Goal: Task Accomplishment & Management: Use online tool/utility

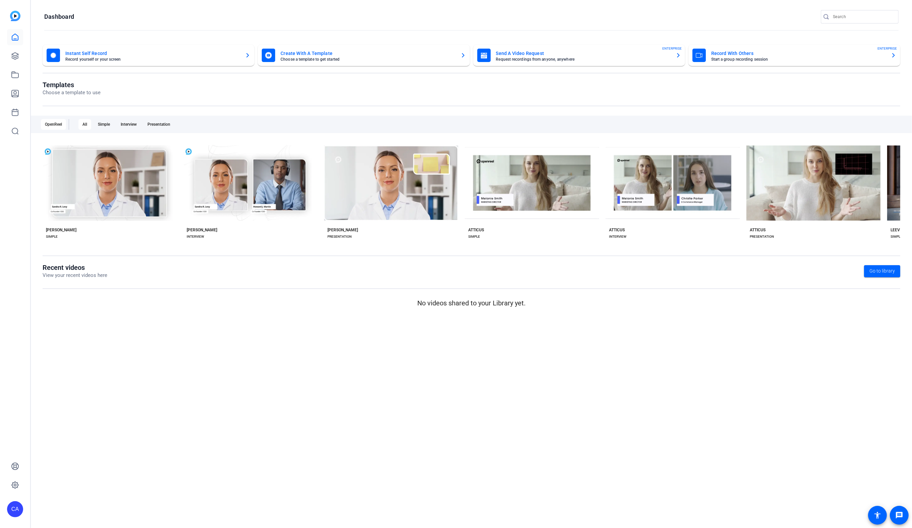
click at [180, 103] on div "Templates Choose a template to use" at bounding box center [472, 93] width 858 height 25
click at [14, 56] on icon at bounding box center [15, 56] width 8 height 8
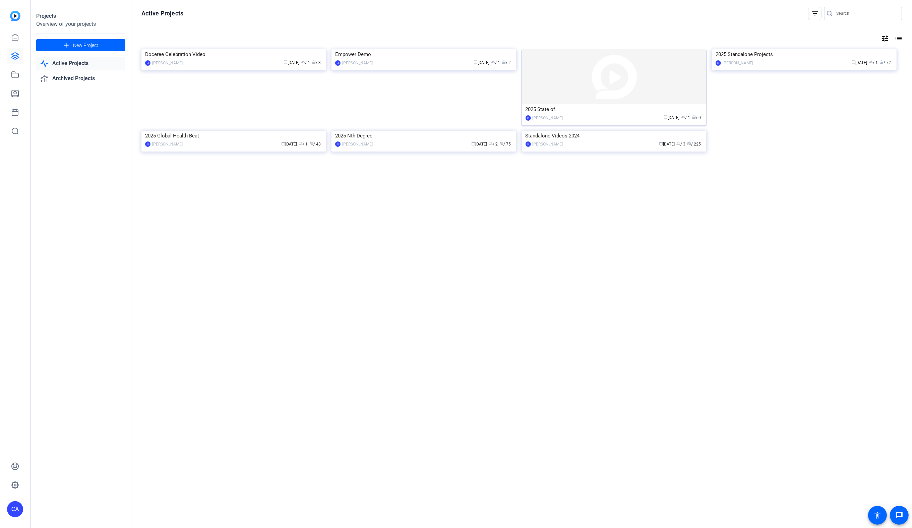
click at [606, 102] on img at bounding box center [614, 76] width 185 height 55
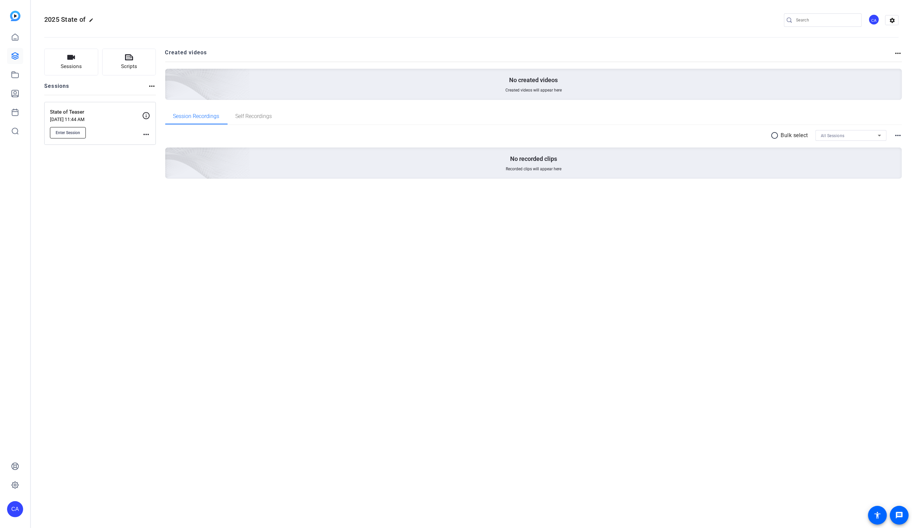
click at [71, 133] on span "Enter Session" at bounding box center [68, 132] width 24 height 5
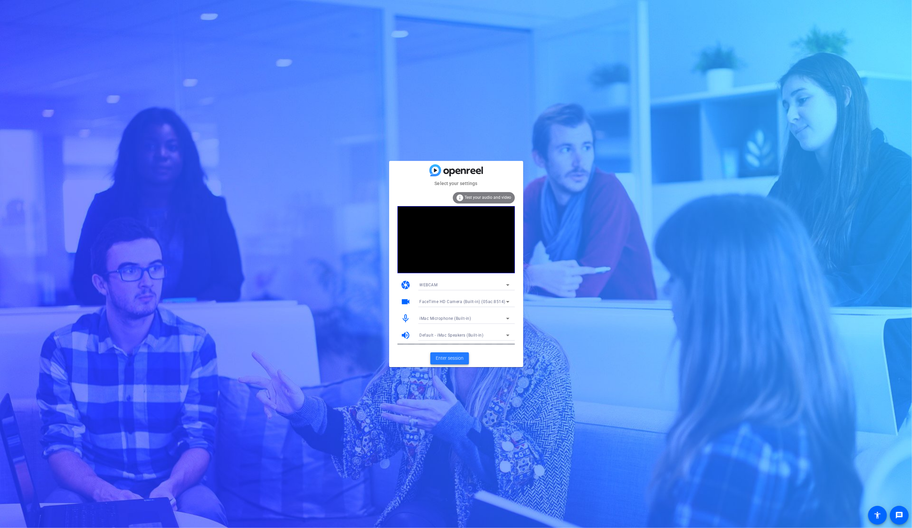
click at [447, 357] on span "Enter session" at bounding box center [450, 358] width 28 height 7
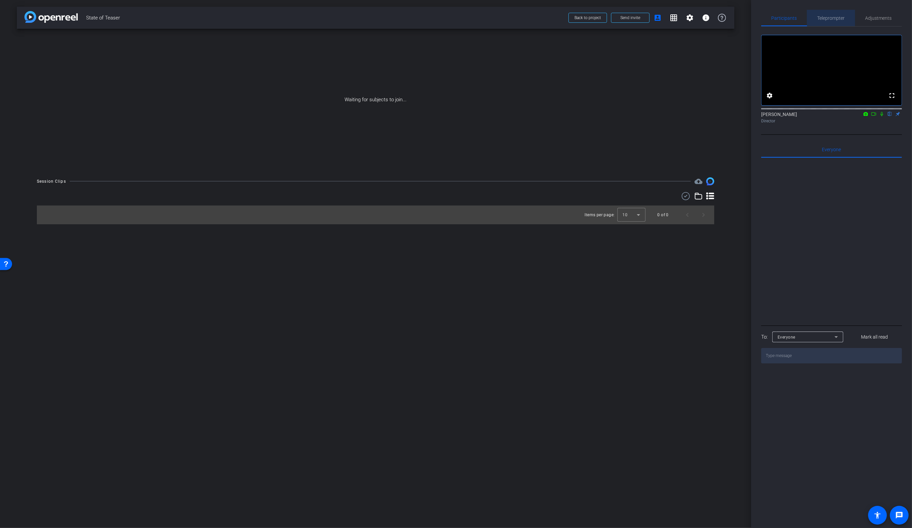
click at [822, 17] on span "Teleprompter" at bounding box center [831, 18] width 27 height 5
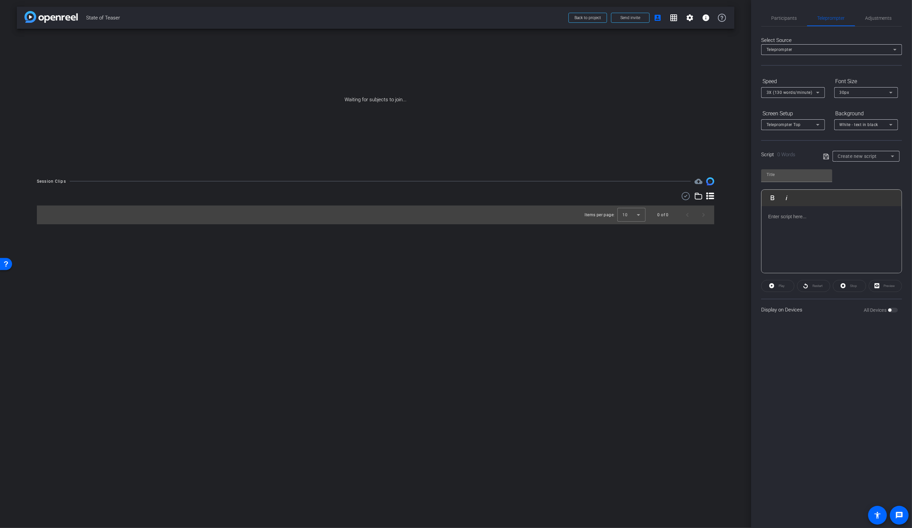
click at [859, 155] on span "Create new script" at bounding box center [857, 156] width 39 height 5
click at [794, 155] on div at bounding box center [456, 264] width 912 height 528
click at [843, 158] on span "Create new script" at bounding box center [857, 156] width 39 height 5
click at [861, 52] on div at bounding box center [456, 264] width 912 height 528
click at [856, 48] on div "Teleprompter" at bounding box center [830, 49] width 127 height 8
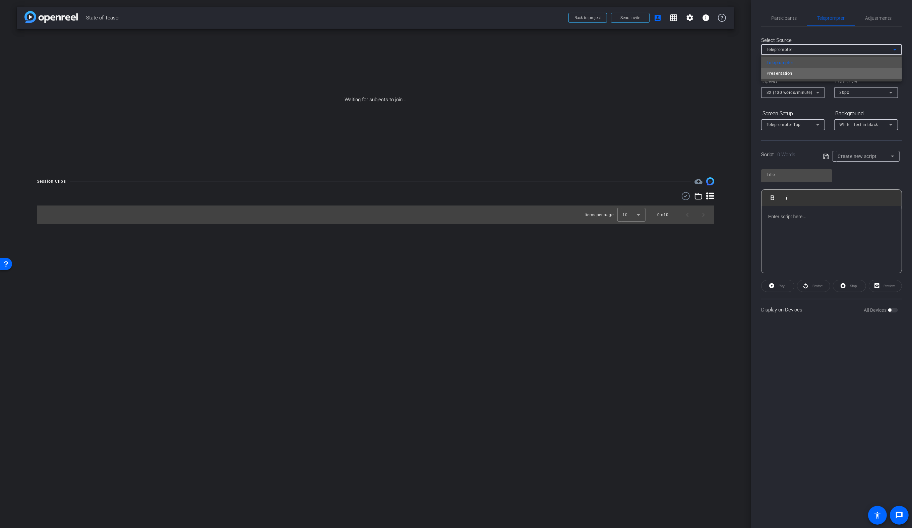
click at [813, 72] on mat-option "Presentation" at bounding box center [831, 73] width 141 height 11
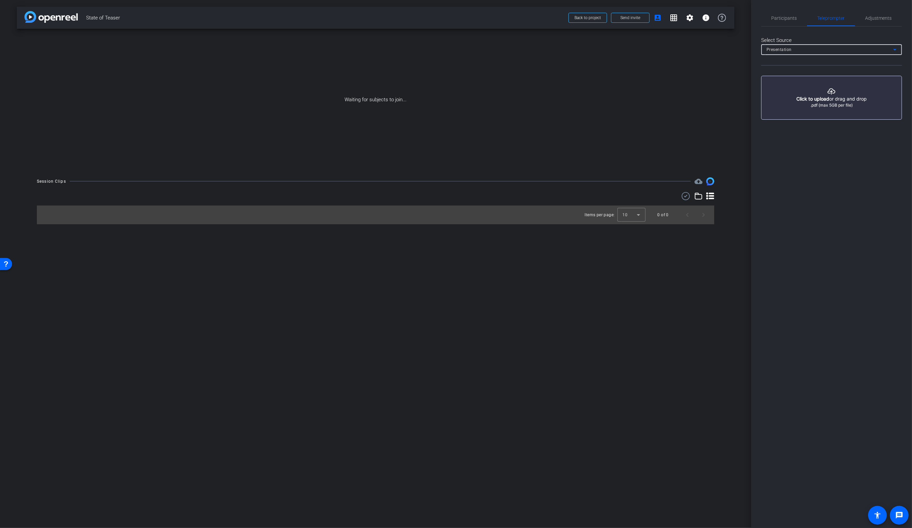
click at [819, 51] on div "Presentation" at bounding box center [830, 49] width 127 height 8
click at [792, 62] on span "Teleprompter" at bounding box center [780, 63] width 27 height 8
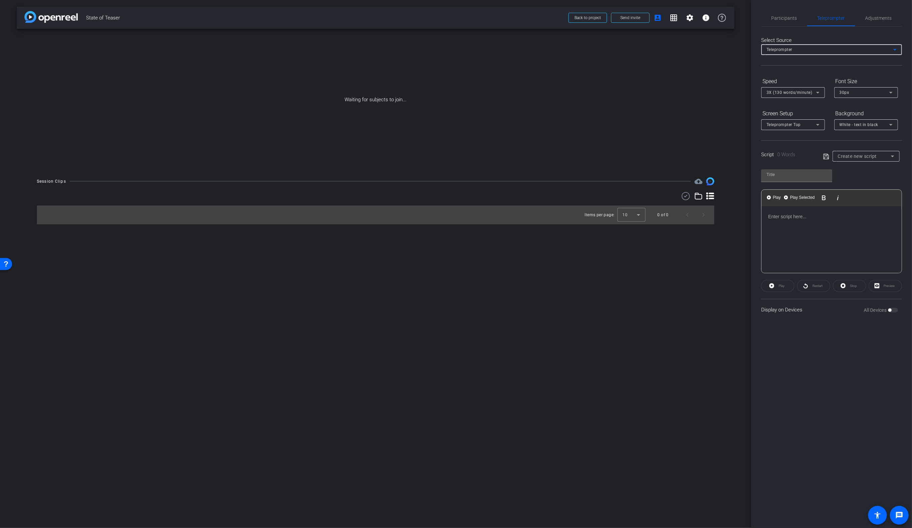
click at [853, 162] on div at bounding box center [866, 165] width 67 height 7
click at [855, 155] on span "Create new script" at bounding box center [857, 156] width 39 height 5
click at [855, 155] on div at bounding box center [456, 264] width 912 height 528
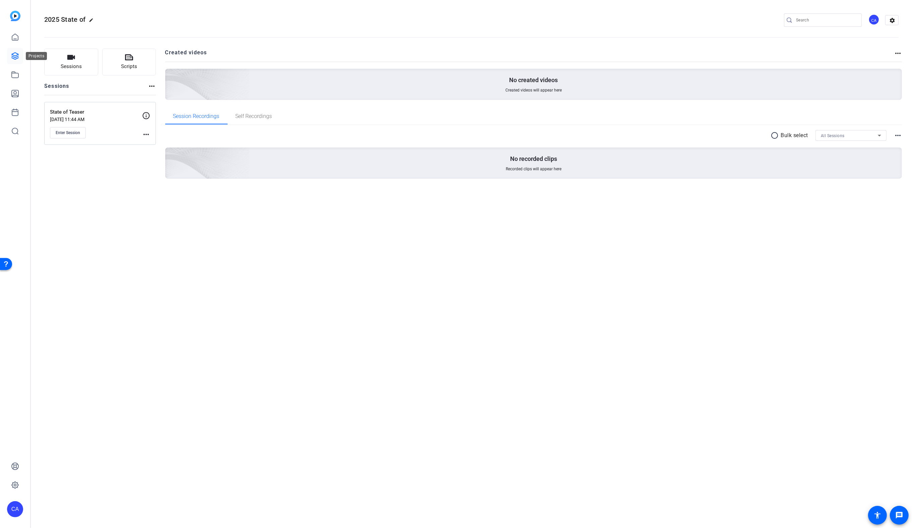
click at [15, 58] on icon at bounding box center [15, 56] width 7 height 7
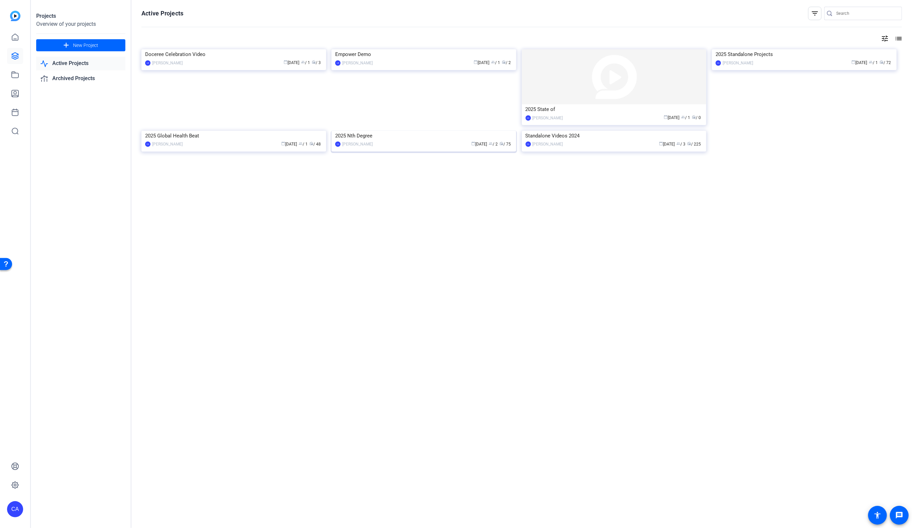
click at [402, 131] on img at bounding box center [423, 131] width 185 height 0
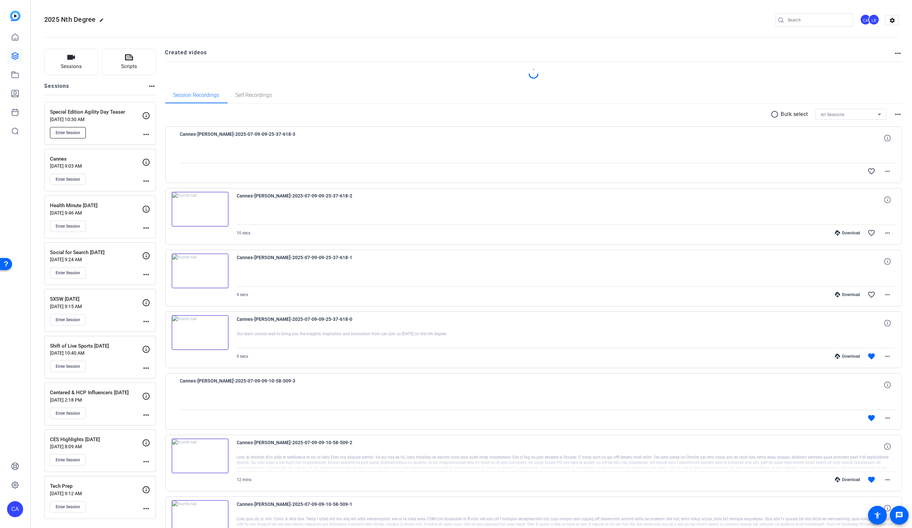
click at [75, 133] on span "Enter Session" at bounding box center [68, 132] width 24 height 5
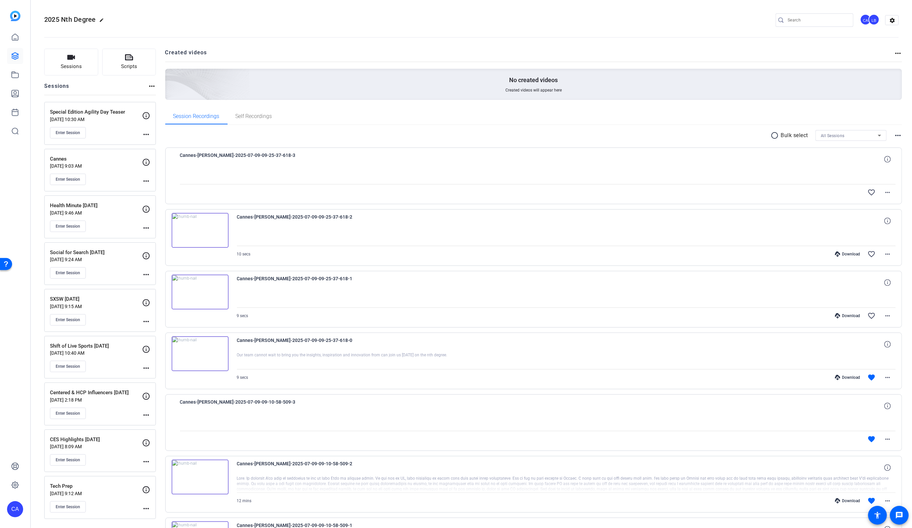
click at [862, 136] on div "All Sessions" at bounding box center [849, 135] width 57 height 8
click at [841, 158] on span "Special Edition Agility Day Teaser" at bounding box center [851, 159] width 60 height 8
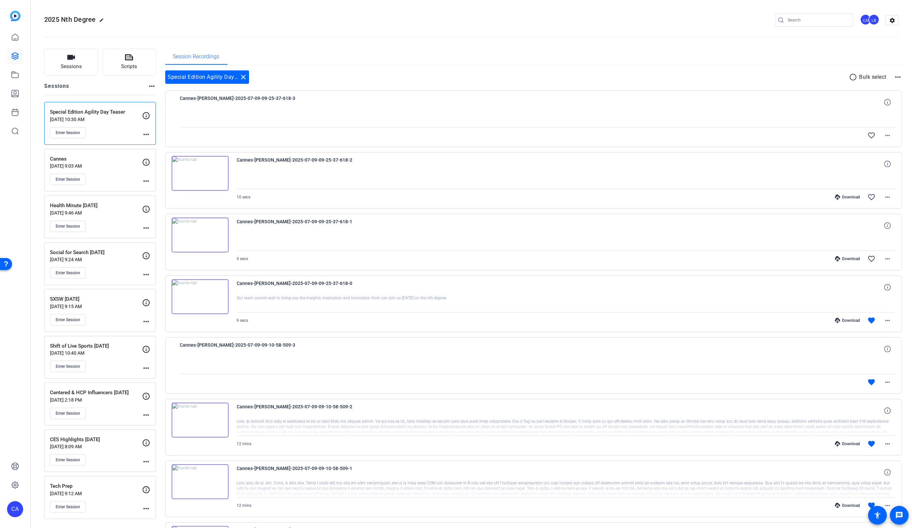
click at [497, 126] on div at bounding box center [538, 118] width 716 height 17
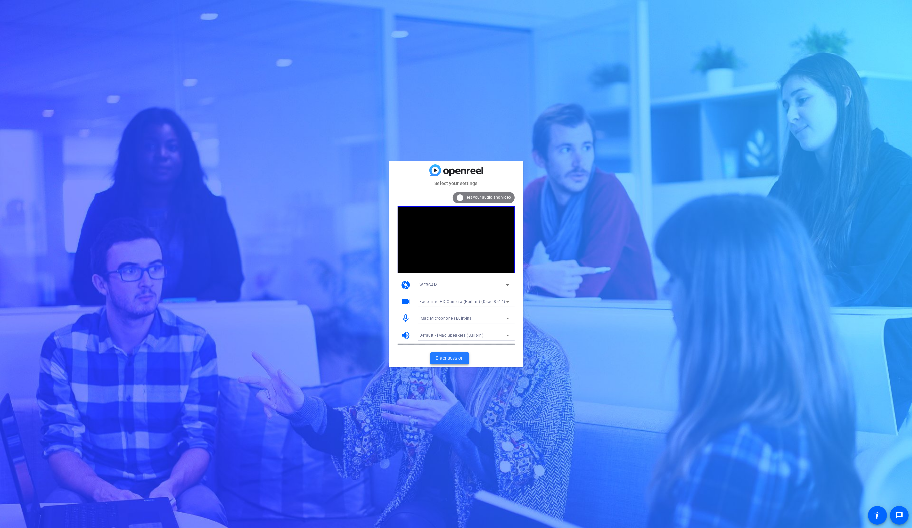
click at [459, 357] on span "Enter session" at bounding box center [450, 358] width 28 height 7
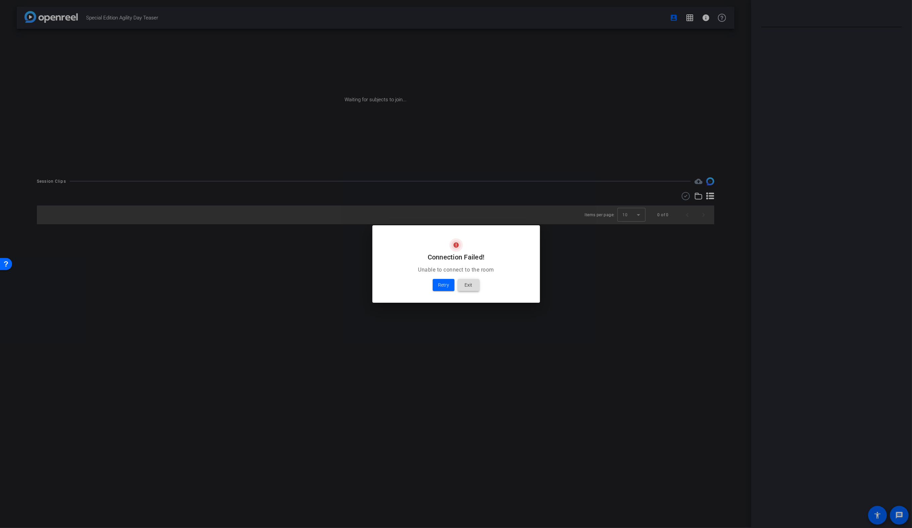
click at [472, 283] on span at bounding box center [468, 285] width 21 height 16
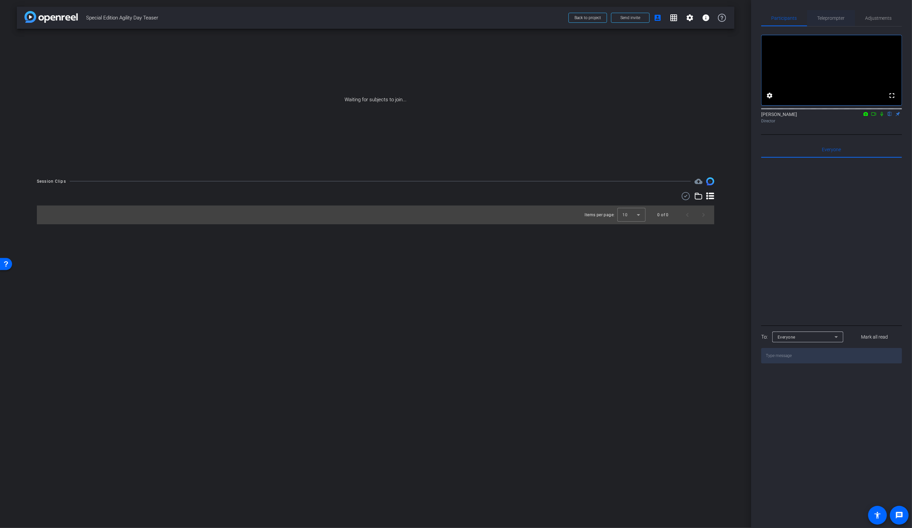
click at [830, 15] on span "Teleprompter" at bounding box center [831, 18] width 27 height 16
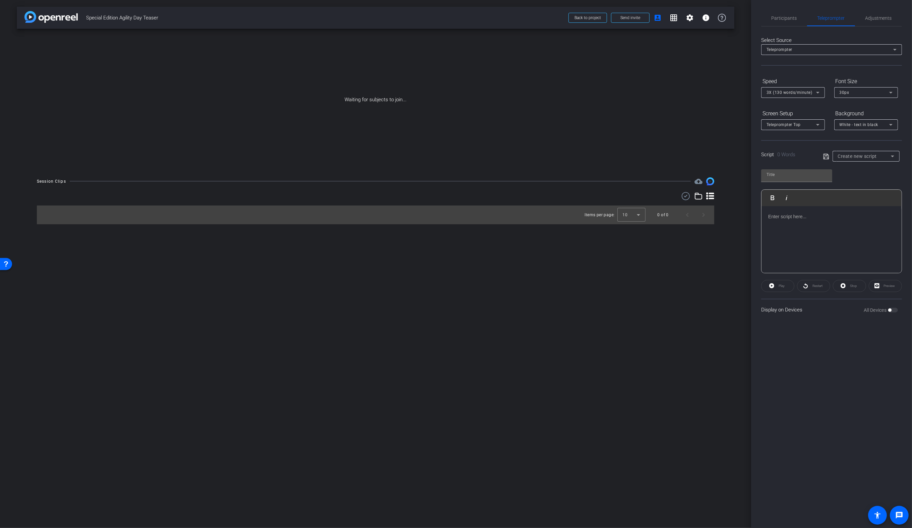
click at [865, 149] on div "Script 0 Words Create new script" at bounding box center [831, 150] width 141 height 21
click at [864, 151] on div "Create new script" at bounding box center [866, 156] width 56 height 11
click at [489, 216] on div at bounding box center [456, 264] width 912 height 528
click at [691, 19] on mat-icon "settings" at bounding box center [690, 18] width 8 height 8
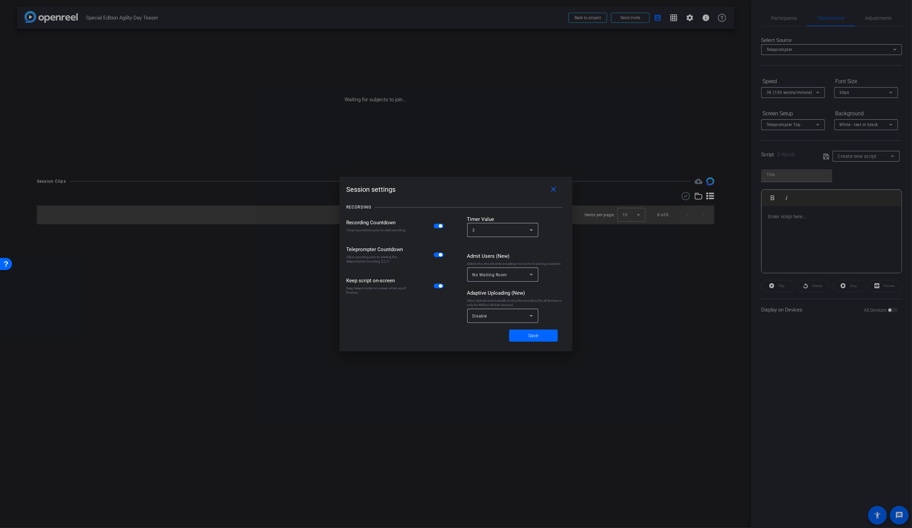
click at [495, 310] on div "Disable" at bounding box center [503, 316] width 60 height 14
click at [489, 330] on span "All Devices" at bounding box center [484, 331] width 22 height 8
click at [533, 339] on span at bounding box center [533, 335] width 49 height 16
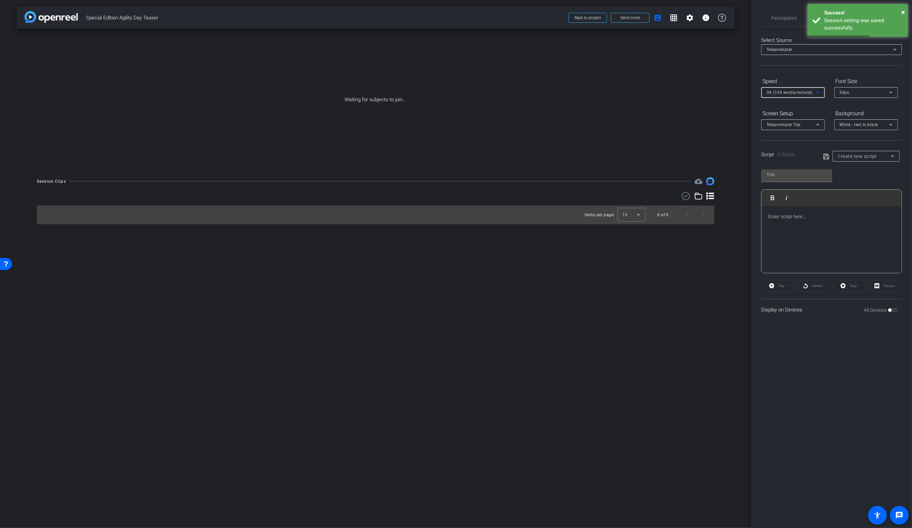
click at [787, 90] on span "3X (130 words/minute)" at bounding box center [790, 92] width 46 height 5
click at [776, 157] on span "6X (160 words/minute)" at bounding box center [790, 159] width 46 height 8
click at [767, 25] on div "Participants" at bounding box center [784, 18] width 46 height 16
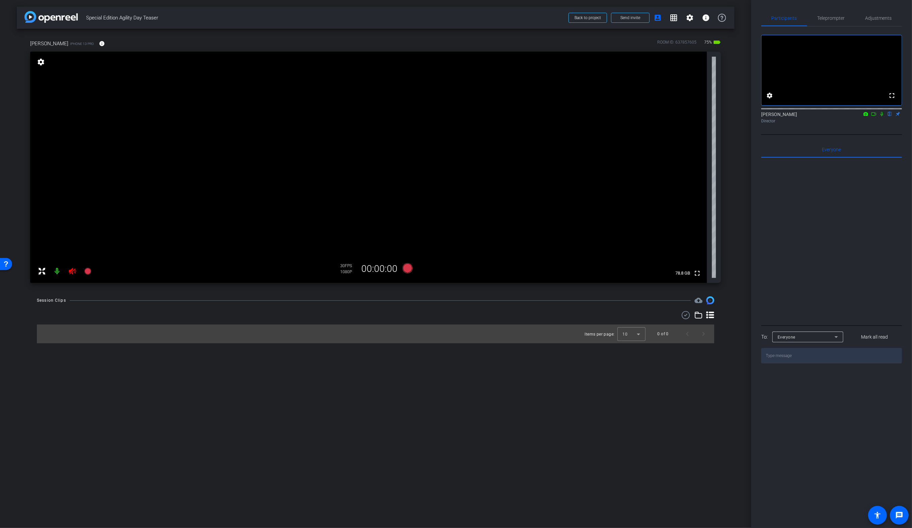
click at [72, 270] on icon at bounding box center [72, 271] width 7 height 7
click at [835, 17] on span "Teleprompter" at bounding box center [831, 18] width 27 height 5
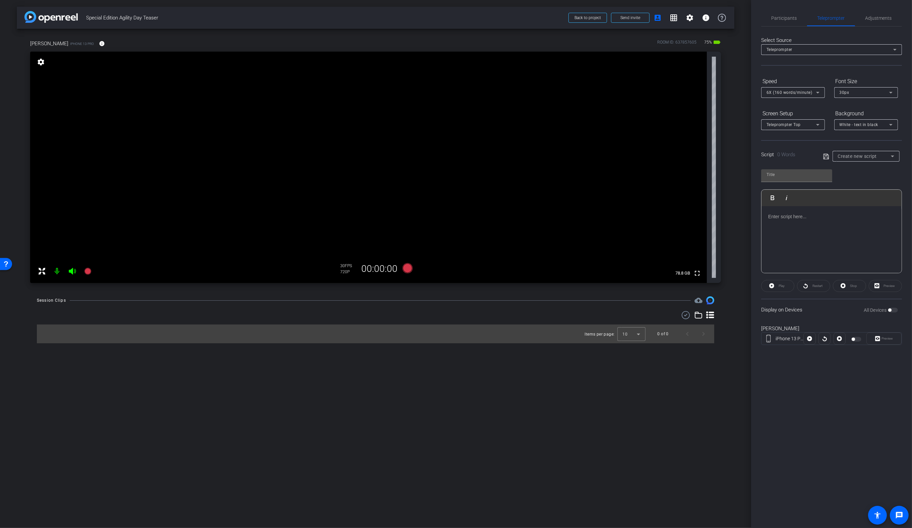
click at [860, 156] on span "Create new script" at bounding box center [857, 156] width 39 height 5
click at [534, 442] on div at bounding box center [456, 264] width 912 height 528
click at [786, 17] on span "Participants" at bounding box center [784, 18] width 25 height 5
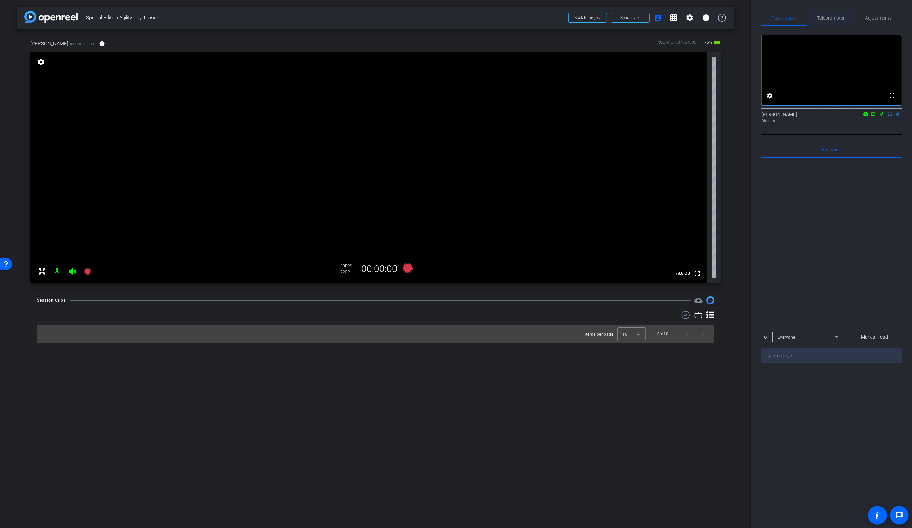
click at [834, 17] on span "Teleprompter" at bounding box center [831, 18] width 27 height 5
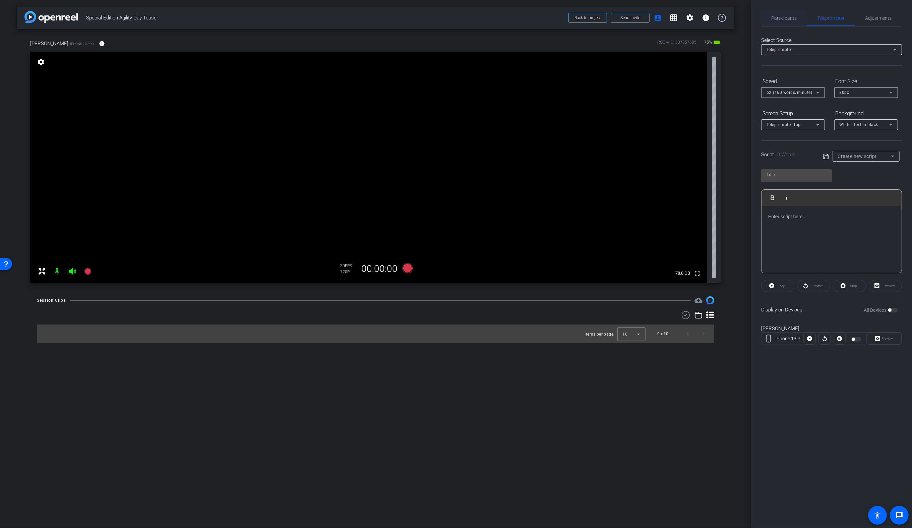
click at [788, 22] on span "Participants" at bounding box center [784, 18] width 25 height 16
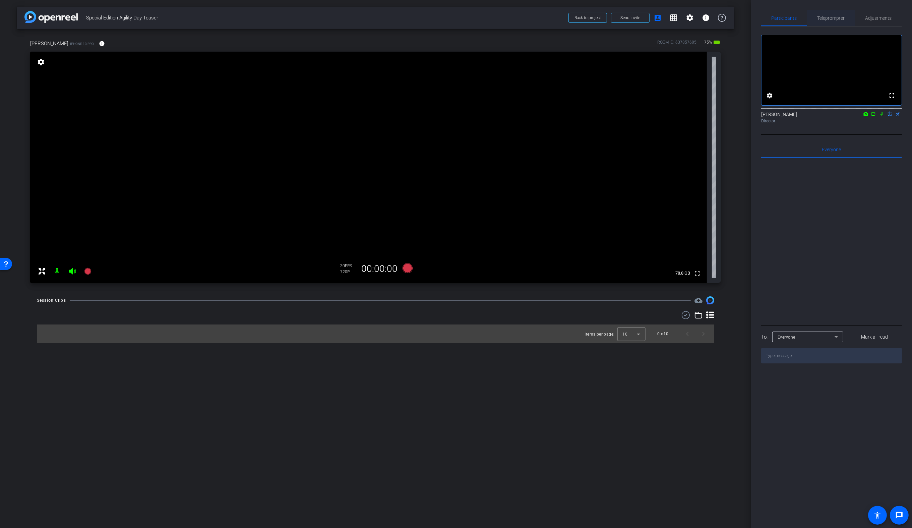
click at [827, 17] on span "Teleprompter" at bounding box center [831, 18] width 27 height 5
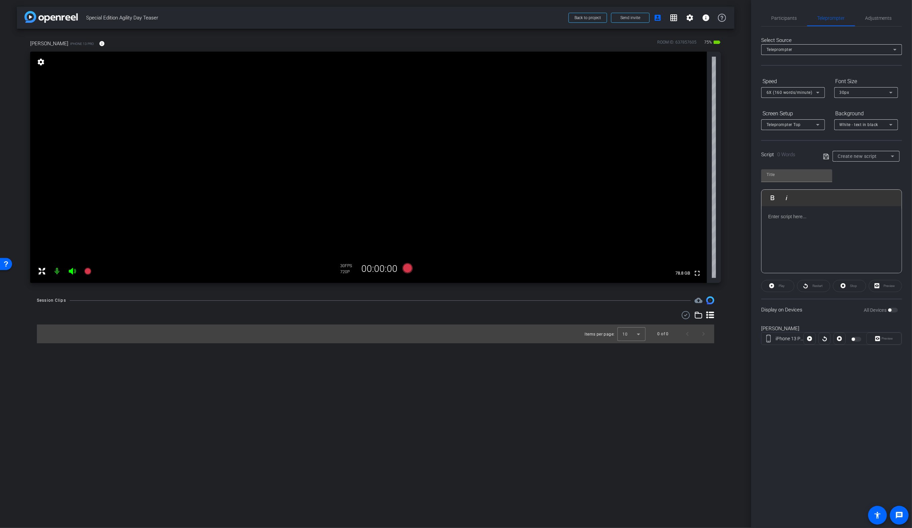
click at [870, 152] on mat-select "Create new script" at bounding box center [866, 156] width 56 height 8
click at [865, 178] on span "Agility Special Edition" at bounding box center [859, 180] width 43 height 8
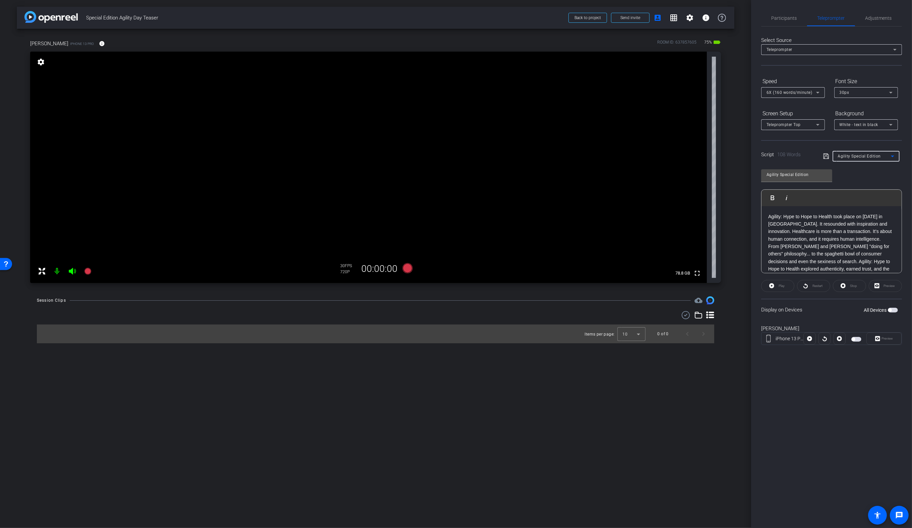
click at [855, 339] on span "button" at bounding box center [856, 339] width 10 height 5
click at [878, 19] on span "Adjustments" at bounding box center [878, 18] width 26 height 5
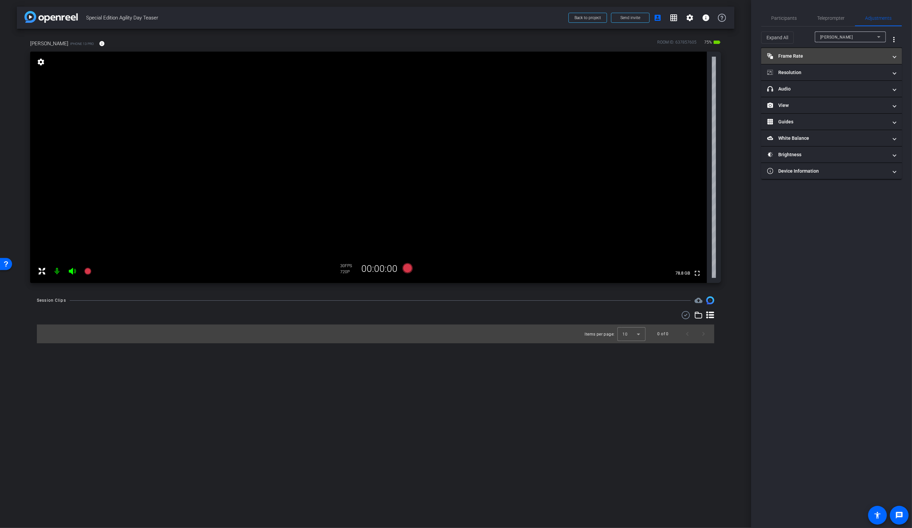
click at [807, 55] on mat-panel-title "Frame Rate Frame Rate" at bounding box center [827, 56] width 121 height 7
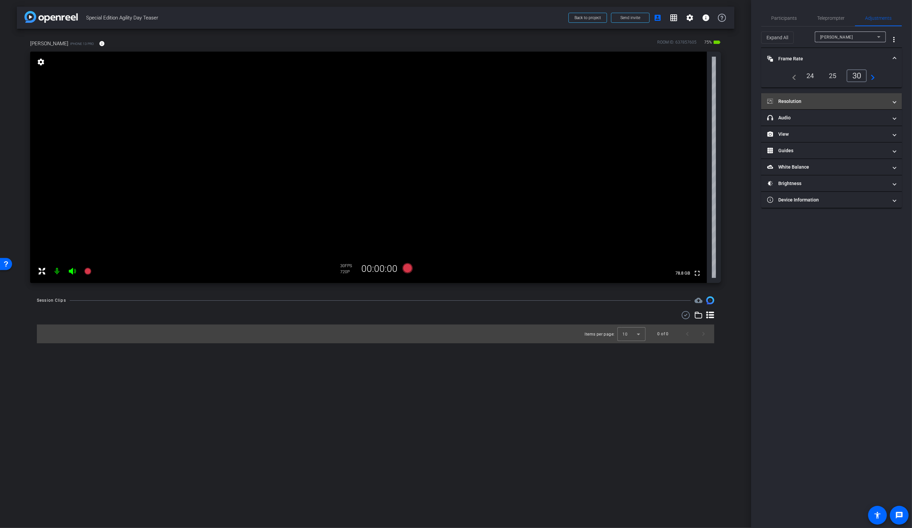
click at [846, 99] on mat-panel-title "Resolution" at bounding box center [827, 101] width 121 height 7
click at [836, 116] on div "1080" at bounding box center [837, 120] width 25 height 11
click at [835, 18] on span "Teleprompter" at bounding box center [831, 18] width 27 height 5
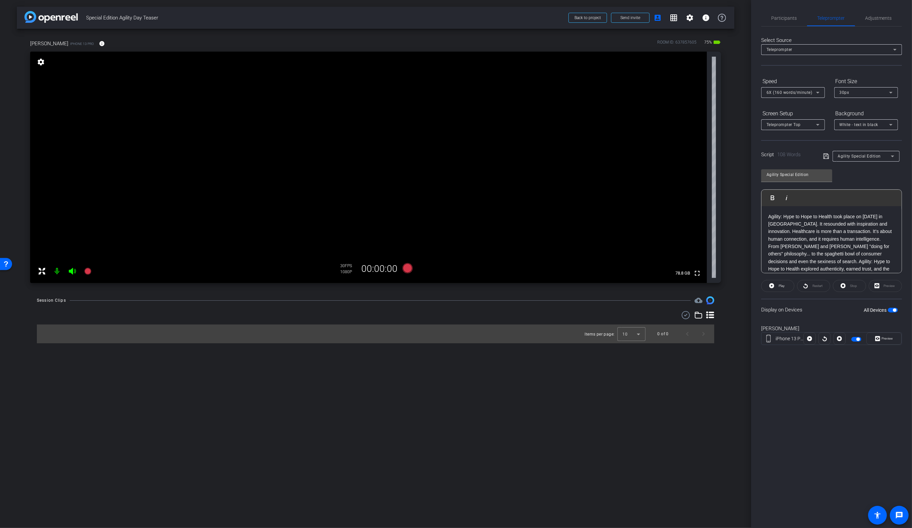
click at [787, 90] on span "6X (160 words/minute)" at bounding box center [790, 92] width 46 height 5
click at [776, 169] on span "7X (200 words/minute)" at bounding box center [790, 170] width 46 height 8
click at [408, 269] on icon at bounding box center [407, 268] width 10 height 10
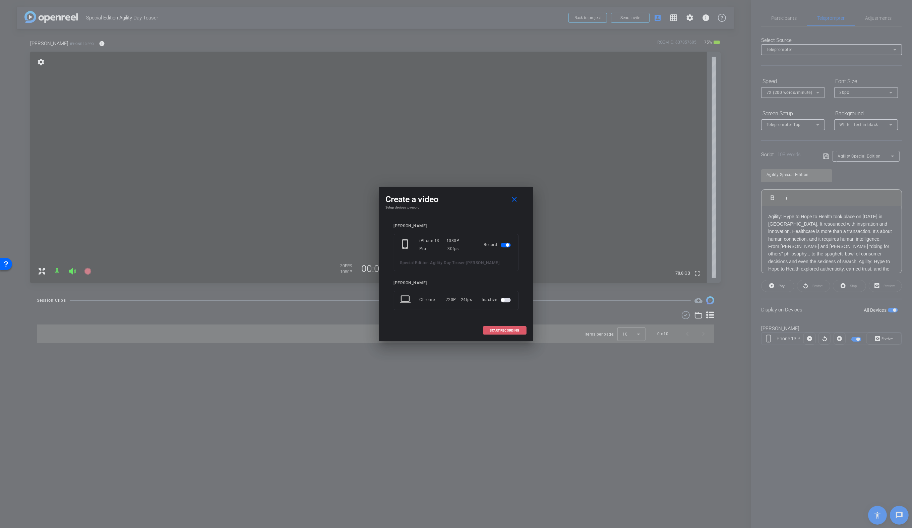
click at [506, 330] on span "START RECORDING" at bounding box center [504, 330] width 29 height 3
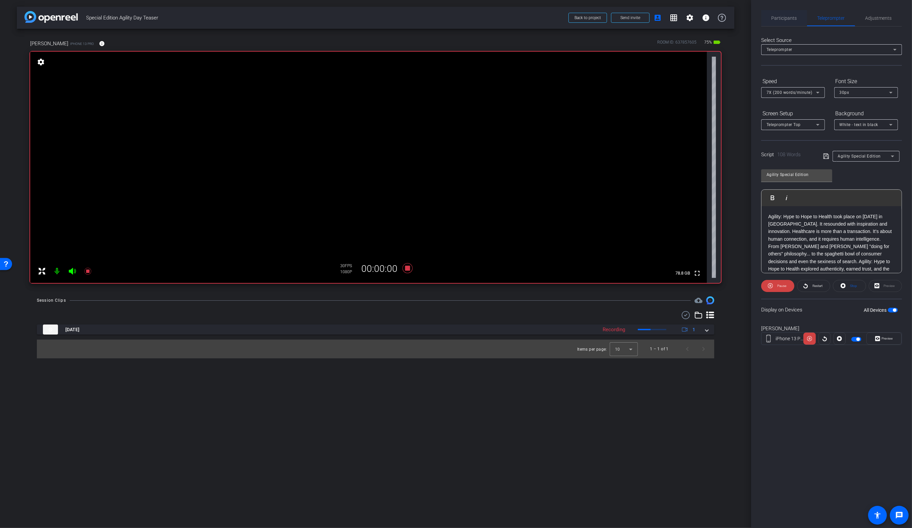
click at [789, 21] on span "Participants" at bounding box center [784, 18] width 25 height 16
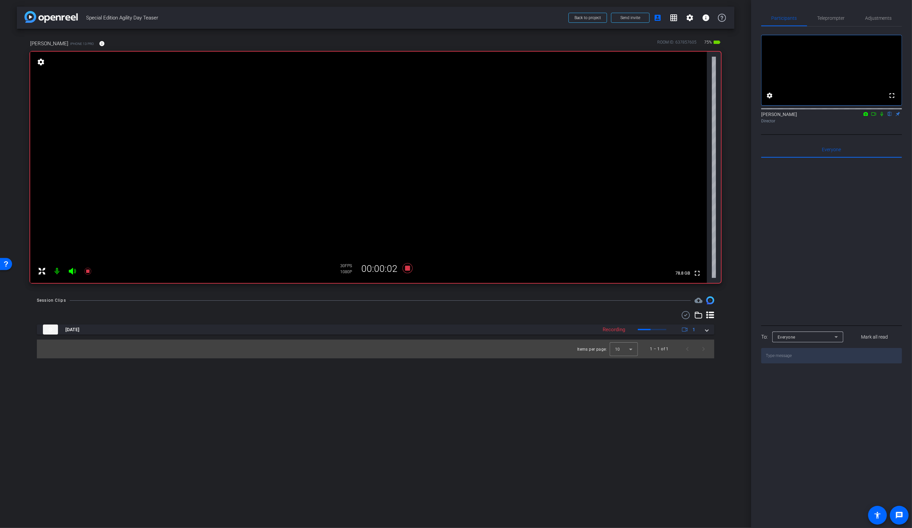
click at [883, 116] on icon at bounding box center [882, 114] width 3 height 4
click at [833, 18] on span "Teleprompter" at bounding box center [831, 18] width 27 height 5
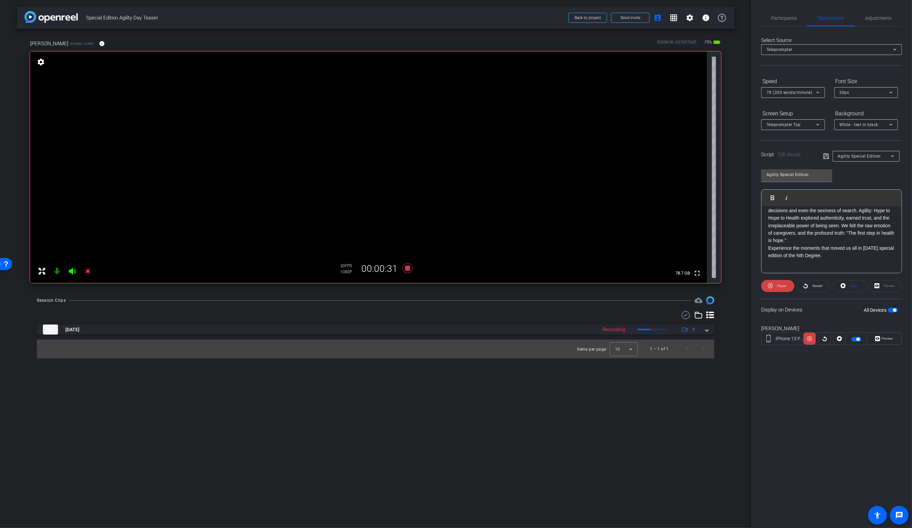
scroll to position [51, 0]
click at [405, 269] on icon at bounding box center [408, 268] width 16 height 12
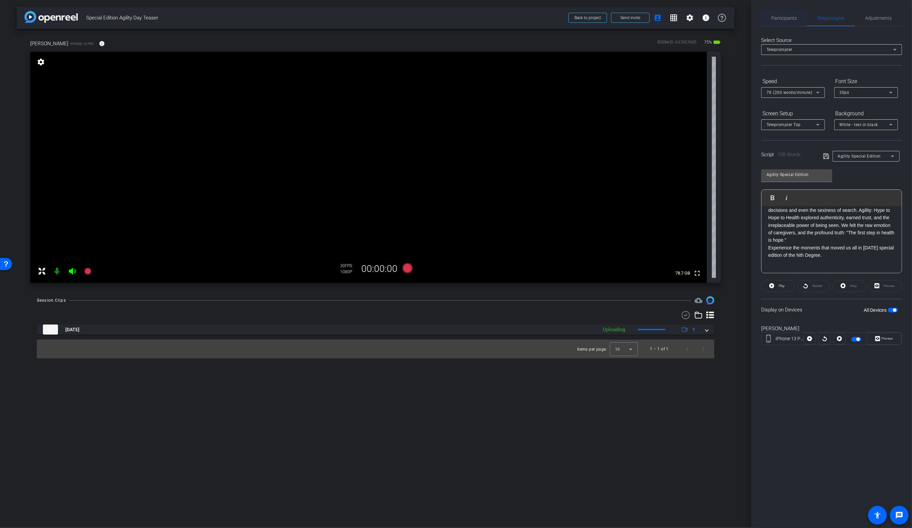
click at [785, 17] on span "Participants" at bounding box center [784, 18] width 25 height 5
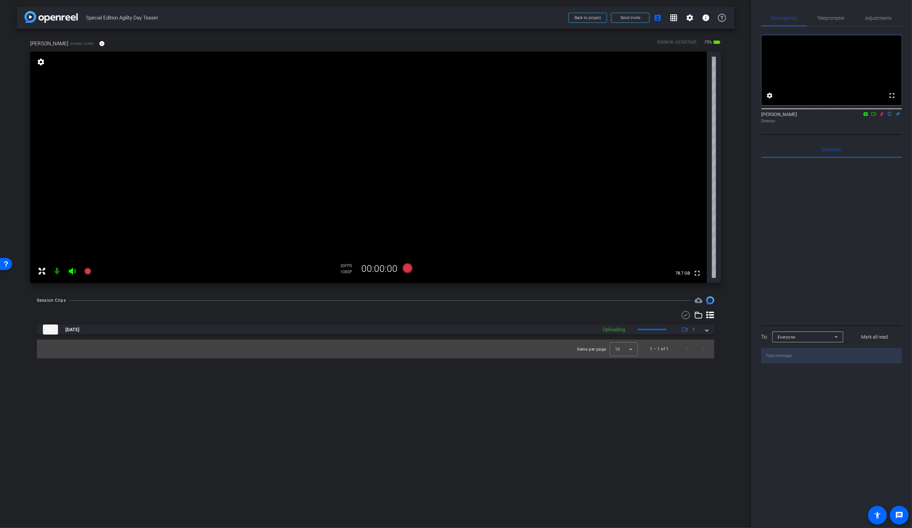
click at [882, 116] on icon at bounding box center [881, 114] width 5 height 5
click at [838, 23] on span "Teleprompter" at bounding box center [831, 18] width 27 height 16
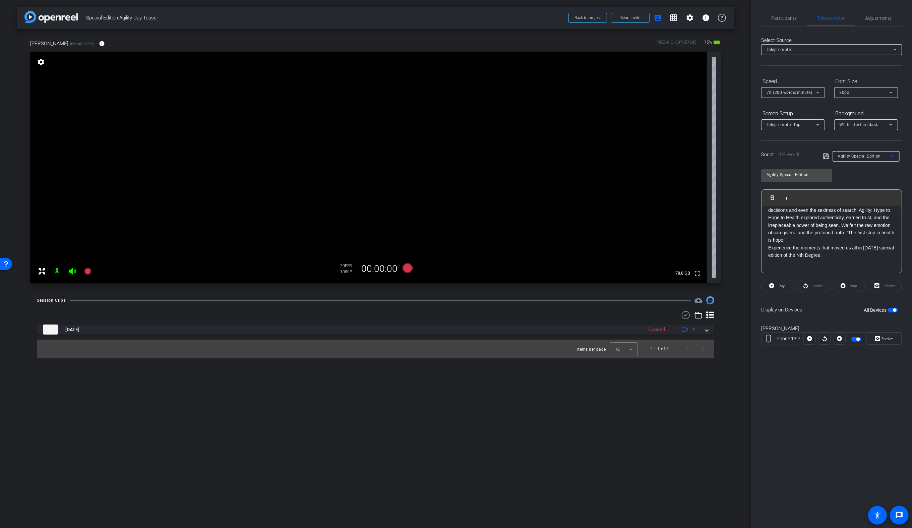
click at [855, 157] on span "Agility Special Edition" at bounding box center [859, 156] width 43 height 5
click at [848, 193] on span "special edition intro" at bounding box center [858, 191] width 40 height 8
type input "special edition intro"
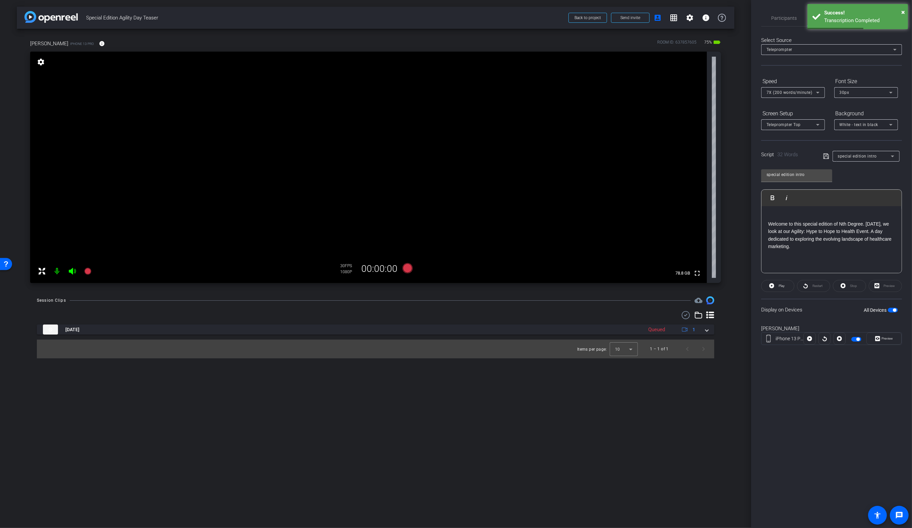
click at [896, 311] on span "button" at bounding box center [893, 310] width 10 height 5
click at [896, 310] on span "button" at bounding box center [893, 310] width 10 height 5
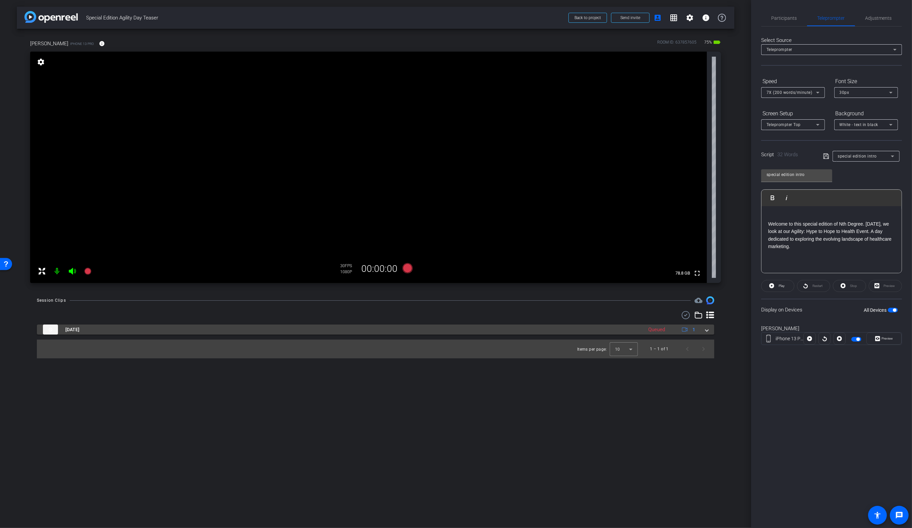
click at [709, 331] on mat-expansion-panel-header "Sep 24, 2025 Queued 1" at bounding box center [375, 329] width 677 height 10
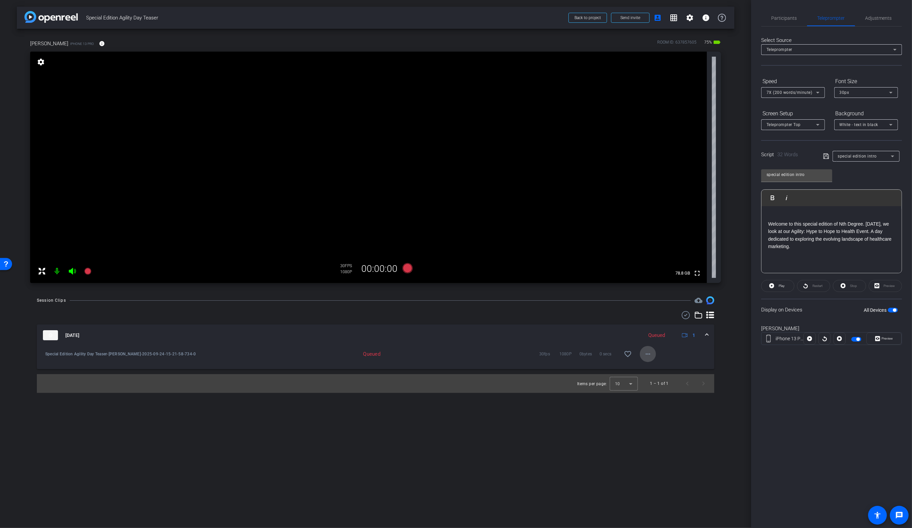
click at [651, 355] on mat-icon "more_horiz" at bounding box center [648, 354] width 8 height 8
click at [595, 420] on div at bounding box center [456, 264] width 912 height 528
click at [409, 268] on icon at bounding box center [407, 268] width 10 height 10
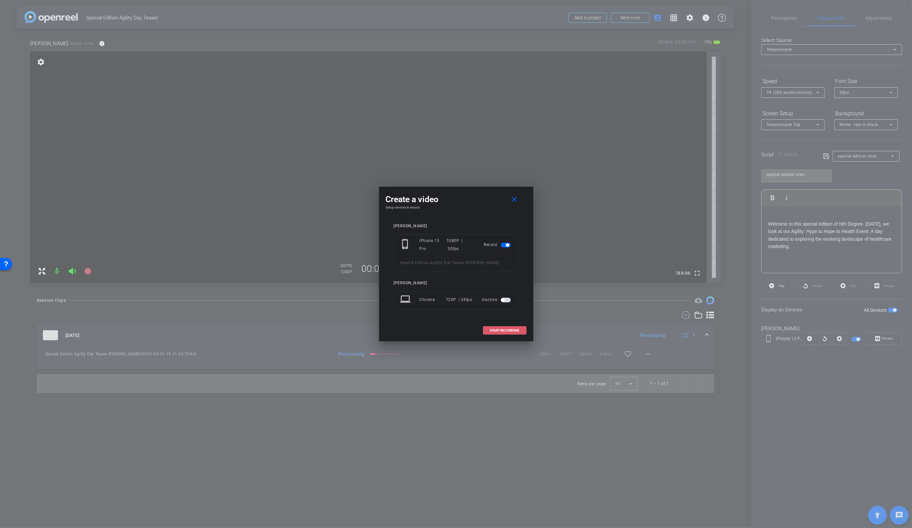
click at [497, 330] on span "START RECORDING" at bounding box center [504, 330] width 29 height 3
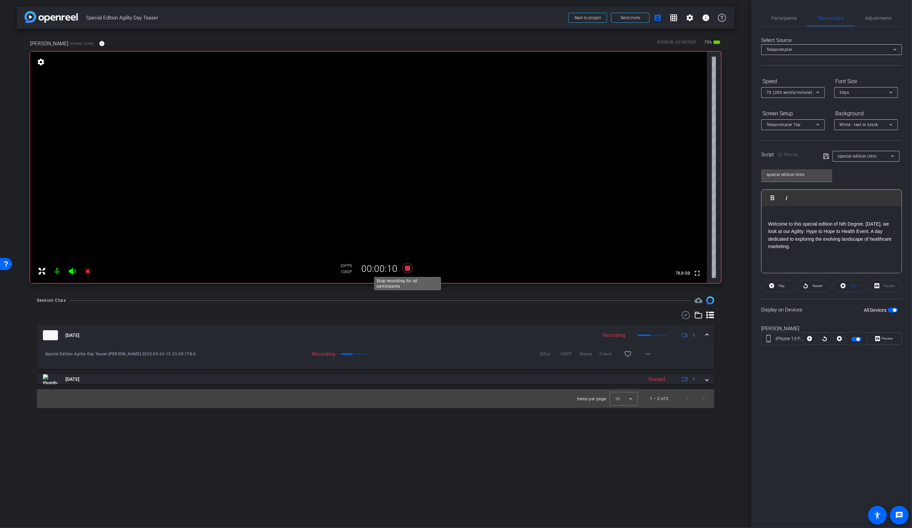
click at [409, 269] on icon at bounding box center [407, 268] width 10 height 10
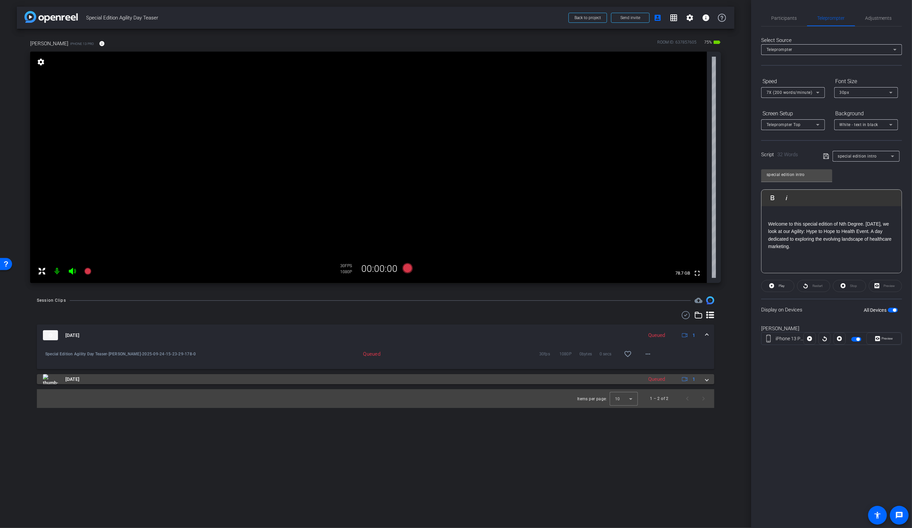
click at [709, 379] on mat-expansion-panel-header "Sep 24, 2025 Queued 1" at bounding box center [375, 379] width 677 height 10
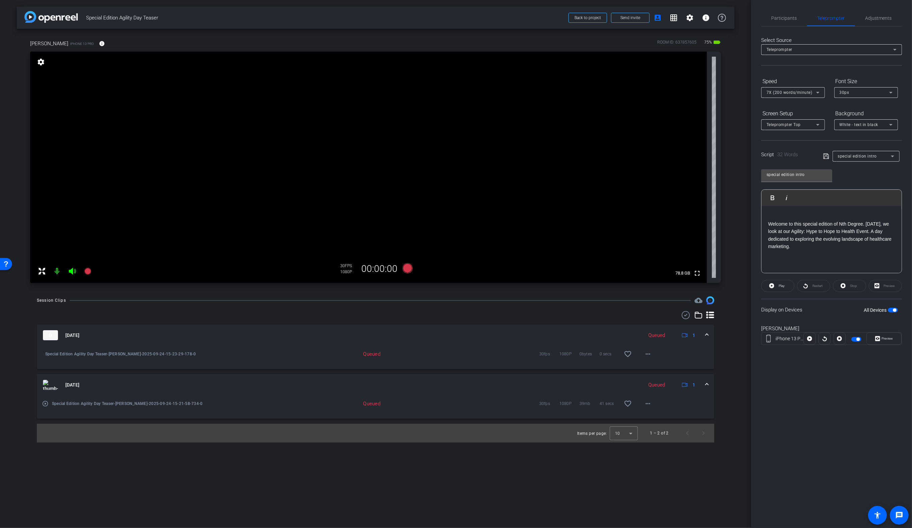
click at [685, 316] on use at bounding box center [686, 315] width 8 height 8
click at [43, 338] on icon at bounding box center [47, 336] width 8 height 7
click at [44, 387] on icon at bounding box center [47, 385] width 8 height 7
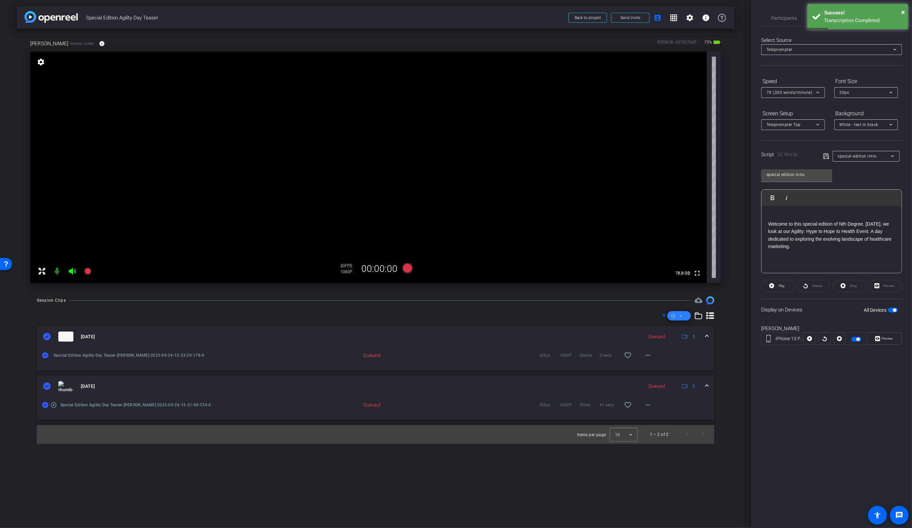
click at [682, 317] on icon at bounding box center [680, 316] width 3 height 8
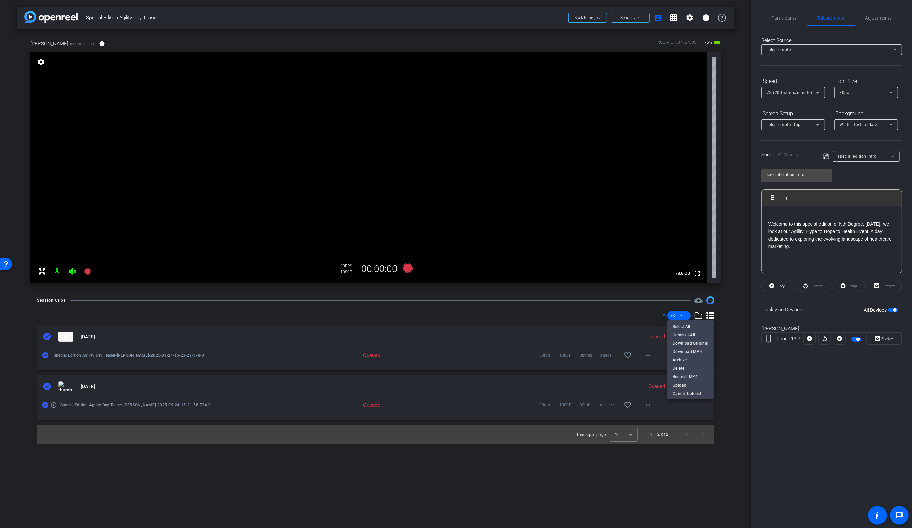
click at [735, 357] on div at bounding box center [456, 264] width 912 height 528
click at [688, 17] on mat-icon "settings" at bounding box center [690, 18] width 8 height 8
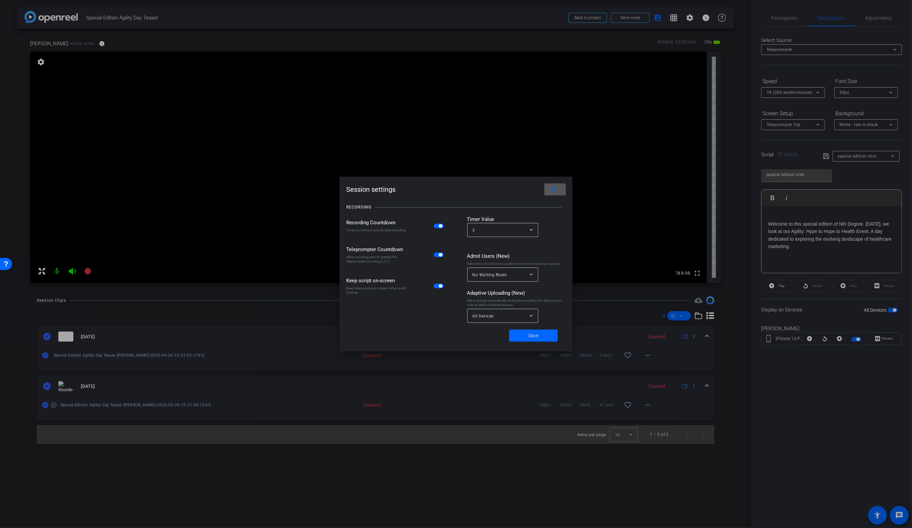
click at [497, 314] on div "All Devices" at bounding box center [501, 316] width 57 height 8
click at [491, 329] on span "All Devices" at bounding box center [484, 331] width 22 height 8
click at [522, 337] on span at bounding box center [533, 335] width 49 height 16
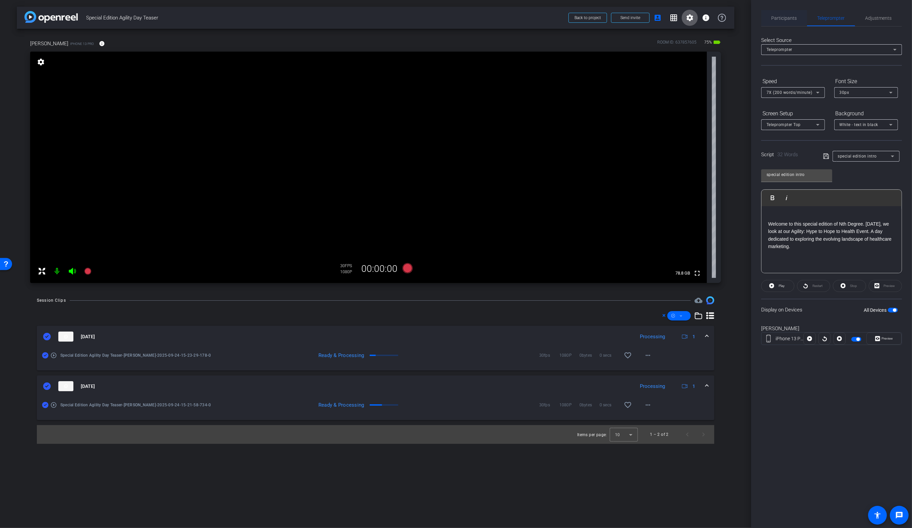
click at [790, 16] on span "Participants" at bounding box center [784, 18] width 25 height 5
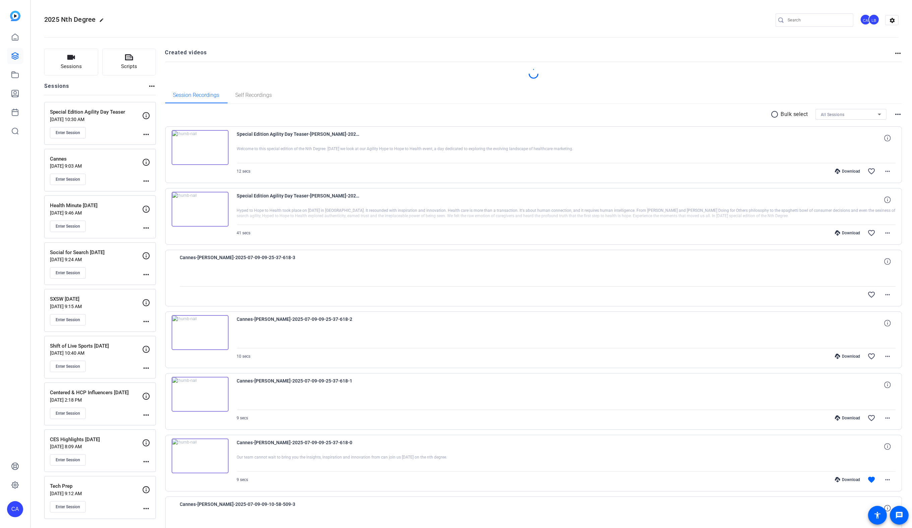
click at [776, 118] on mat-icon "radio_button_unchecked" at bounding box center [776, 114] width 10 height 8
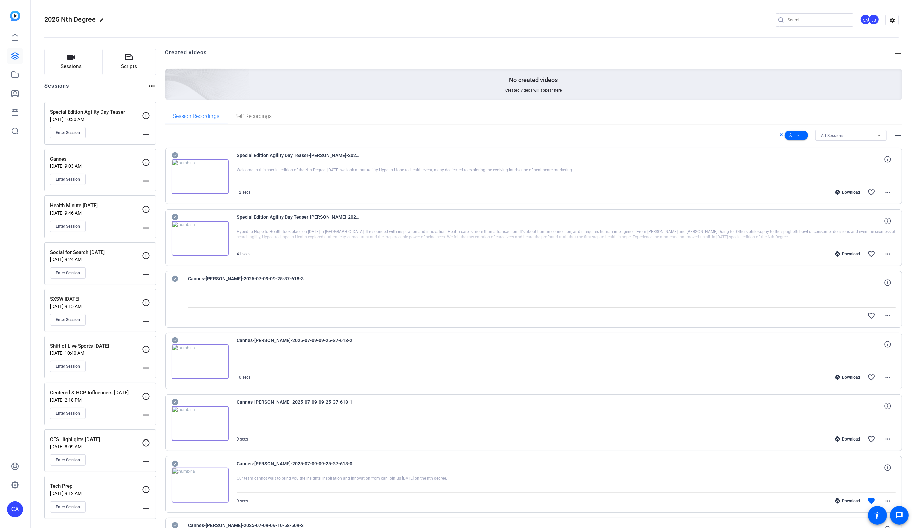
click at [175, 155] on icon at bounding box center [175, 155] width 7 height 8
click at [172, 215] on icon at bounding box center [175, 217] width 6 height 6
click at [805, 135] on span at bounding box center [796, 135] width 23 height 16
click at [805, 168] on span "Download MP4" at bounding box center [808, 171] width 36 height 8
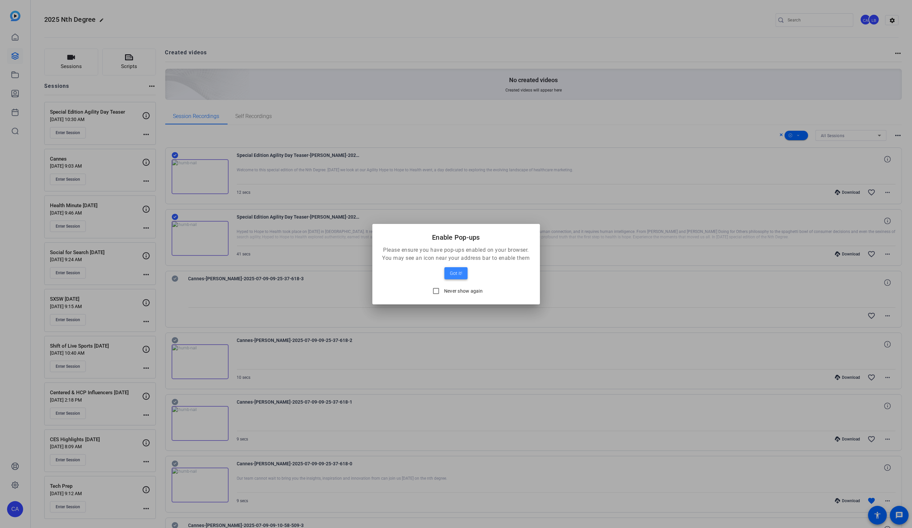
click at [450, 276] on span "Got it!" at bounding box center [456, 273] width 12 height 8
